Goal: Task Accomplishment & Management: Use online tool/utility

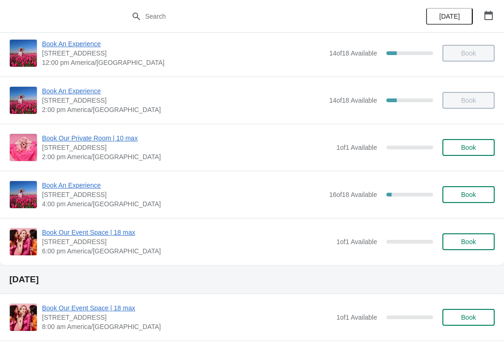
scroll to position [152, 0]
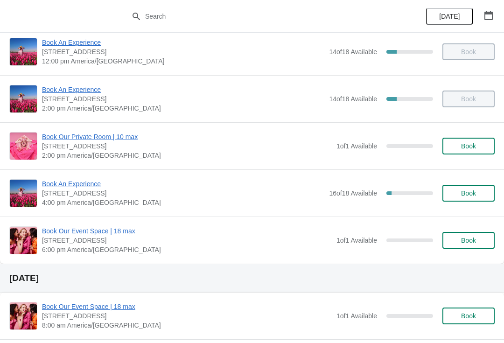
click at [80, 182] on span "Book An Experience" at bounding box center [183, 183] width 282 height 9
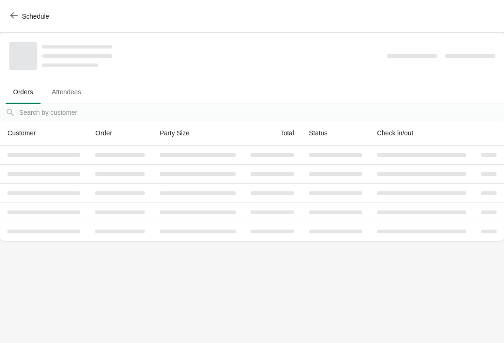
scroll to position [0, 0]
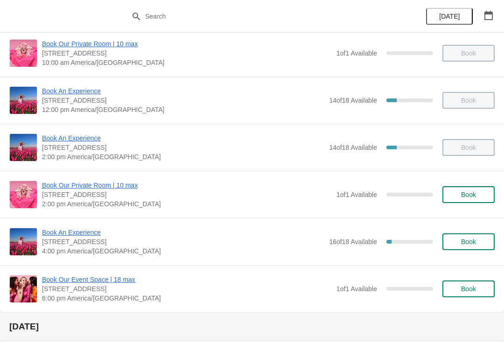
scroll to position [107, 0]
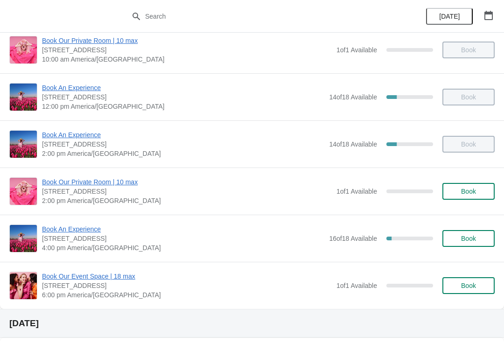
click at [76, 222] on div "Book An Experience [STREET_ADDRESS] 4:00 pm [GEOGRAPHIC_DATA]/[GEOGRAPHIC_DATA]…" at bounding box center [252, 238] width 504 height 47
click at [70, 227] on span "Book An Experience" at bounding box center [183, 228] width 282 height 9
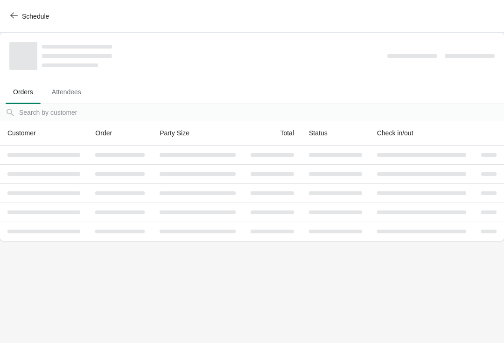
scroll to position [0, 0]
click at [78, 233] on div at bounding box center [43, 232] width 73 height 4
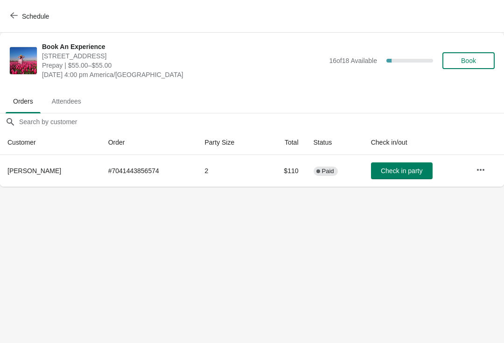
click at [401, 171] on span "Check in party" at bounding box center [402, 170] width 42 height 7
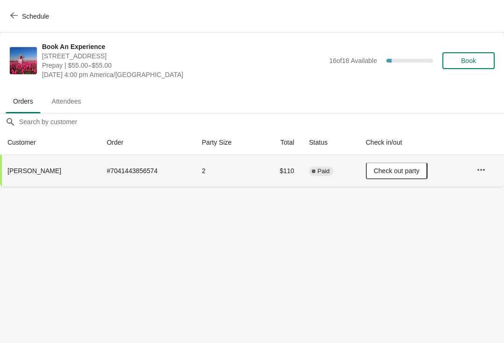
click at [16, 19] on span "button" at bounding box center [13, 16] width 7 height 9
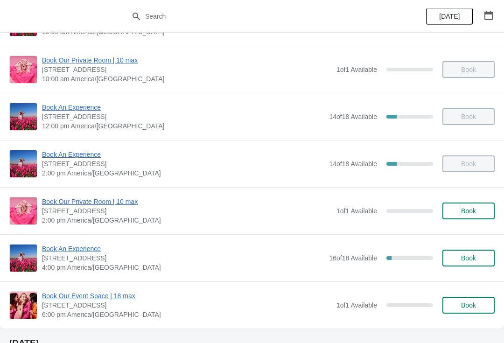
scroll to position [133, 0]
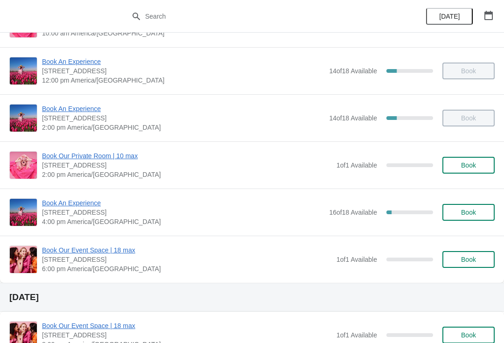
click at [76, 206] on span "Book An Experience" at bounding box center [183, 202] width 282 height 9
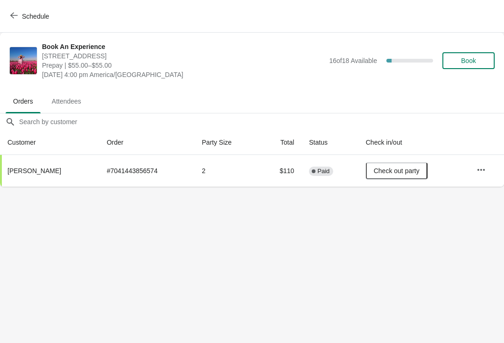
scroll to position [0, 0]
click at [15, 22] on button "Schedule" at bounding box center [31, 16] width 52 height 17
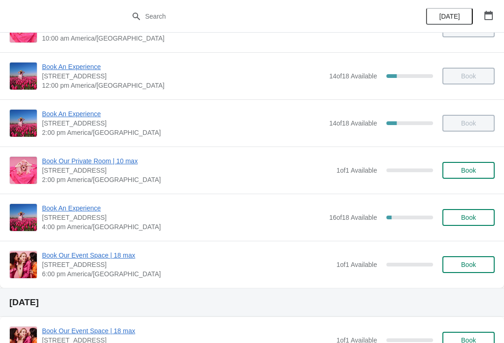
scroll to position [160, 0]
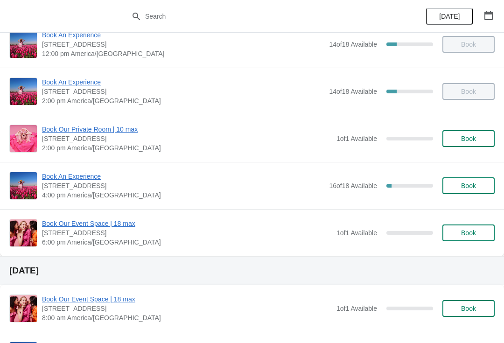
click at [68, 178] on span "Book An Experience" at bounding box center [183, 176] width 282 height 9
